Goal: Navigation & Orientation: Find specific page/section

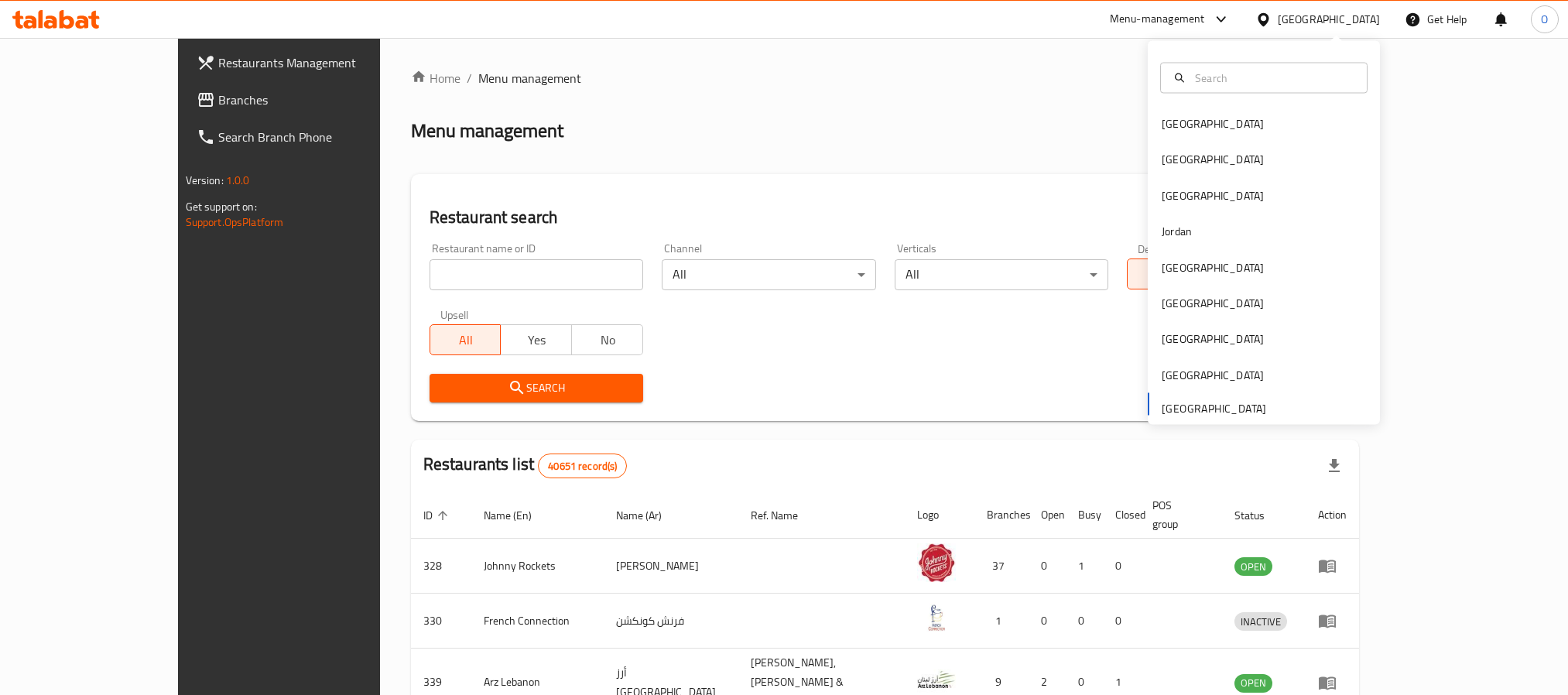
click at [1154, 137] on div "[GEOGRAPHIC_DATA]" at bounding box center [1212, 124] width 127 height 36
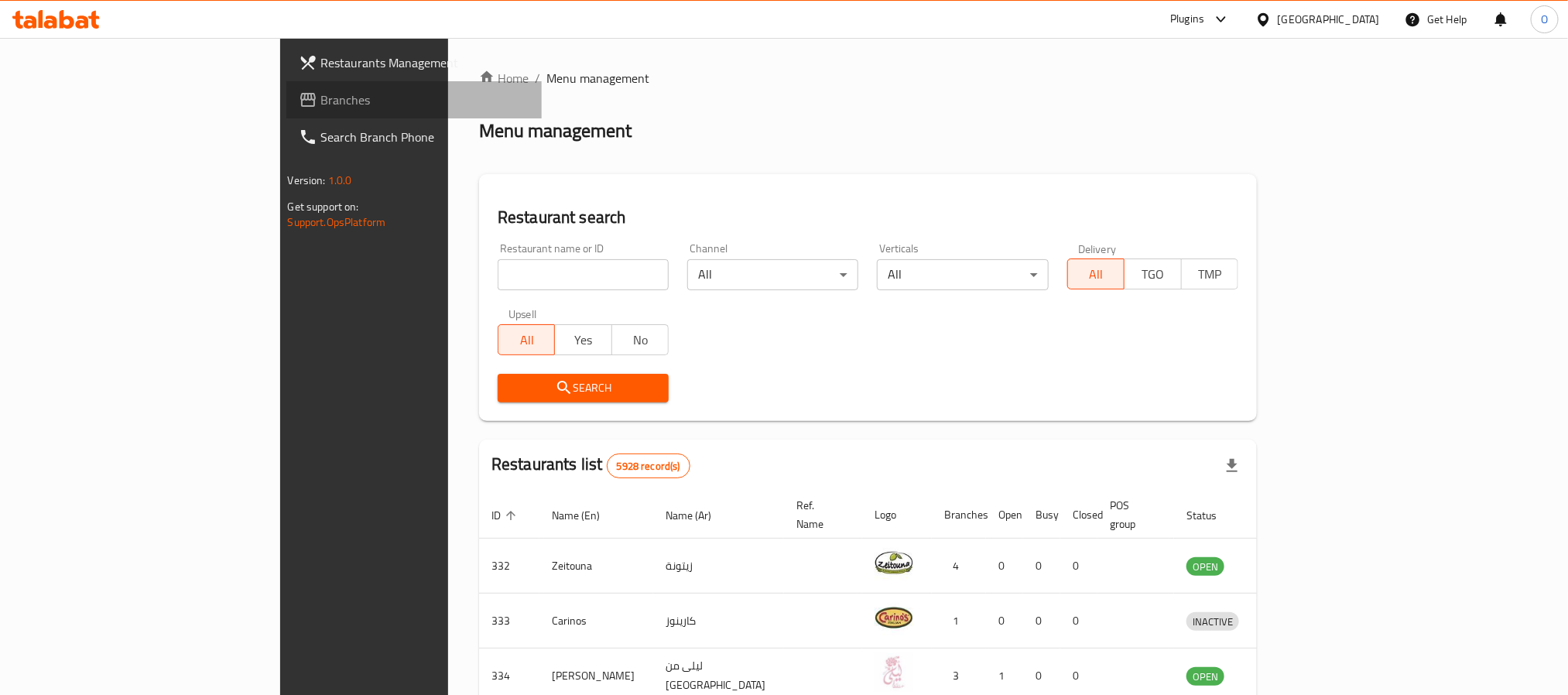
click at [321, 107] on span "Branches" at bounding box center [425, 100] width 209 height 18
